Goal: Task Accomplishment & Management: Complete application form

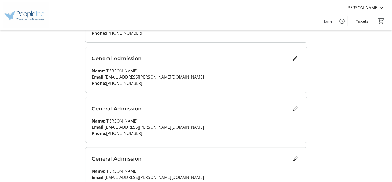
scroll to position [104, 0]
click at [296, 108] on mat-icon "Edit" at bounding box center [295, 109] width 6 height 6
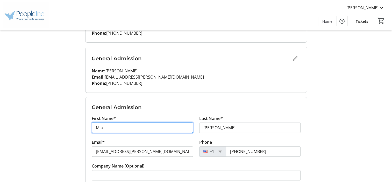
drag, startPoint x: 113, startPoint y: 128, endPoint x: 77, endPoint y: 124, distance: 36.2
click at [77, 124] on div "My Event Tickets Here you can enter guest details for each ticket. Purchased ti…" at bounding box center [196, 87] width 342 height 382
type input "Cassie"
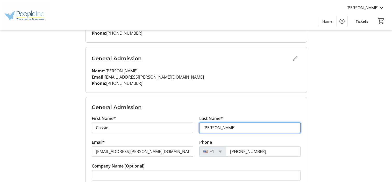
click at [217, 127] on input "Crowell" at bounding box center [249, 128] width 101 height 10
drag, startPoint x: 217, startPoint y: 127, endPoint x: 205, endPoint y: 126, distance: 12.2
click at [205, 126] on input "Crowell" at bounding box center [249, 128] width 101 height 10
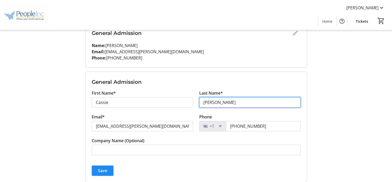
scroll to position [155, 0]
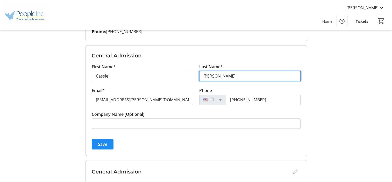
type input "Costin"
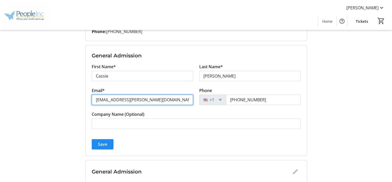
drag, startPoint x: 155, startPoint y: 98, endPoint x: 74, endPoint y: 97, distance: 80.5
click at [74, 97] on div "My Event Tickets Here you can enter guest details for each ticket. Purchased ti…" at bounding box center [196, 36] width 342 height 382
paste input "ccostin"
type input "[EMAIL_ADDRESS][DOMAIN_NAME]"
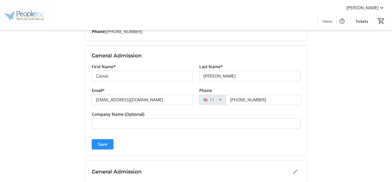
click at [104, 143] on span "Save" at bounding box center [102, 144] width 9 height 6
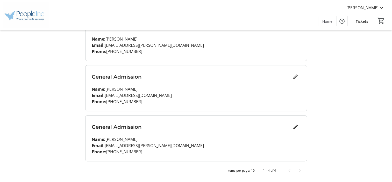
scroll to position [135, 0]
click at [295, 127] on mat-icon "Edit" at bounding box center [295, 127] width 6 height 6
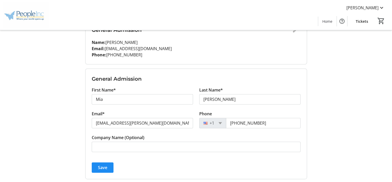
scroll to position [187, 0]
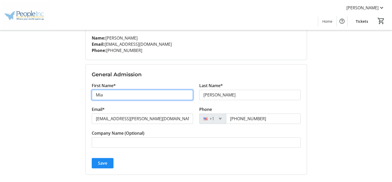
drag, startPoint x: 106, startPoint y: 95, endPoint x: 72, endPoint y: 90, distance: 33.8
click at [72, 90] on div "My Event Tickets Here you can enter guest details for each ticket. Purchased ti…" at bounding box center [196, 4] width 342 height 382
type input "Cassie"
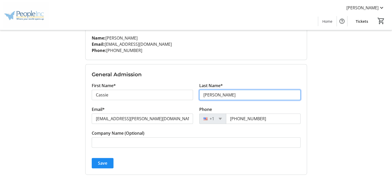
type input "Costin"
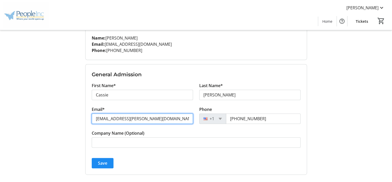
drag, startPoint x: 152, startPoint y: 120, endPoint x: 78, endPoint y: 114, distance: 74.5
click at [78, 114] on div "My Event Tickets Here you can enter guest details for each ticket. Purchased ti…" at bounding box center [196, 4] width 342 height 382
paste input "ccostin"
type input "[EMAIL_ADDRESS][DOMAIN_NAME]"
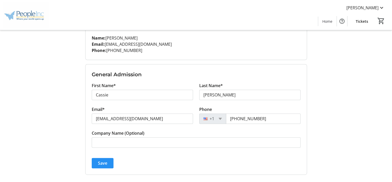
click at [104, 163] on span "Save" at bounding box center [102, 163] width 9 height 6
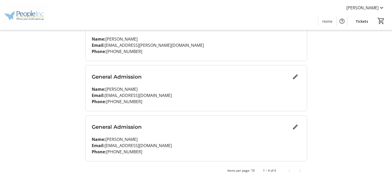
scroll to position [135, 0]
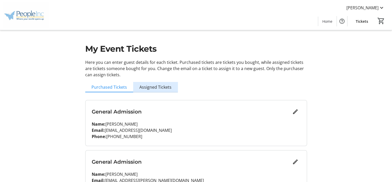
click at [157, 88] on span "Assigned Tickets" at bounding box center [155, 87] width 32 height 4
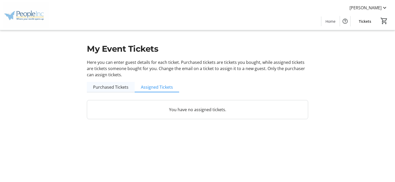
click at [123, 85] on span "Purchased Tickets" at bounding box center [110, 87] width 35 height 4
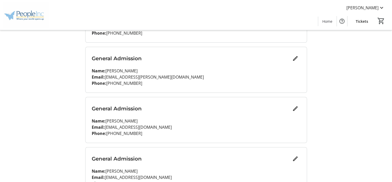
scroll to position [135, 0]
